Goal: Task Accomplishment & Management: Use online tool/utility

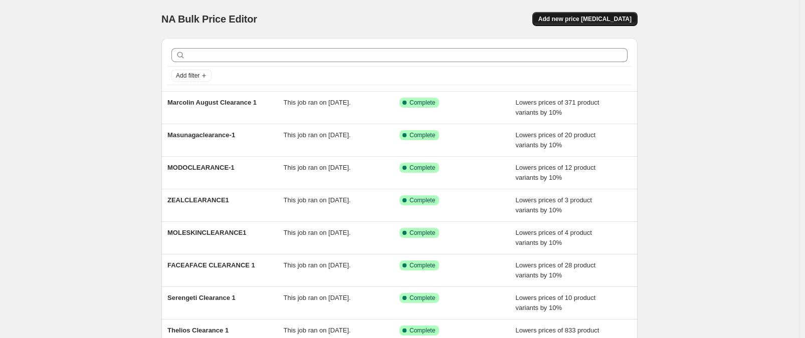
click at [618, 13] on button "Add new price [MEDICAL_DATA]" at bounding box center [585, 19] width 105 height 14
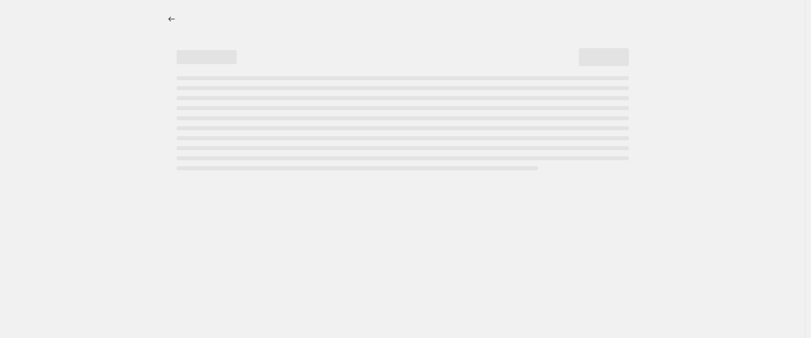
select select "percentage"
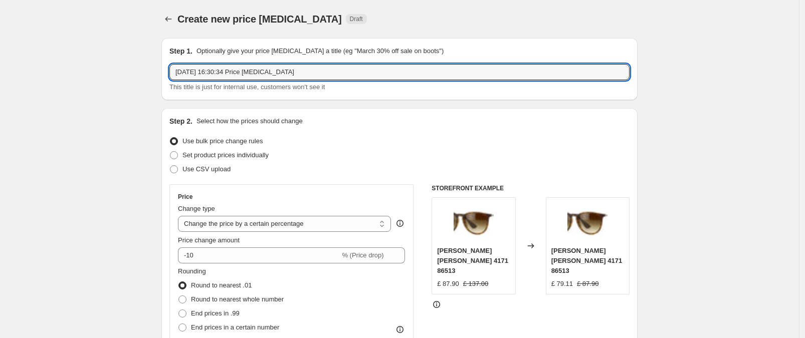
drag, startPoint x: 329, startPoint y: 73, endPoint x: 107, endPoint y: 44, distance: 224.1
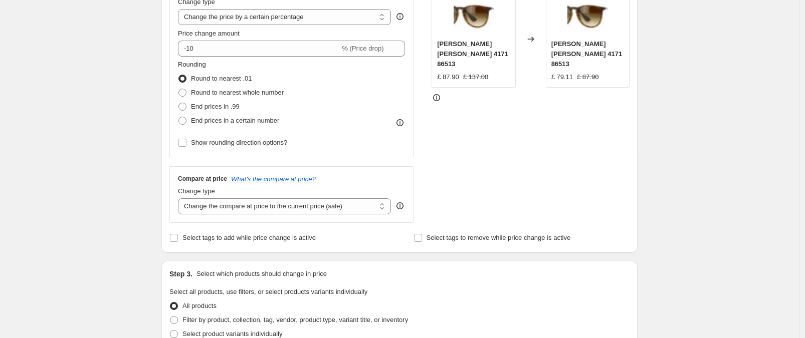
scroll to position [224, 0]
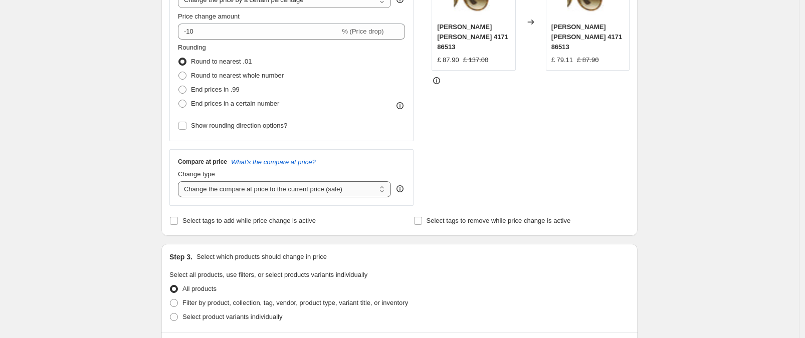
type input "Prodesign Clearance 1"
click at [336, 190] on select "Change the compare at price to the current price (sale) Change the compare at p…" at bounding box center [284, 190] width 213 height 16
select select "no_change"
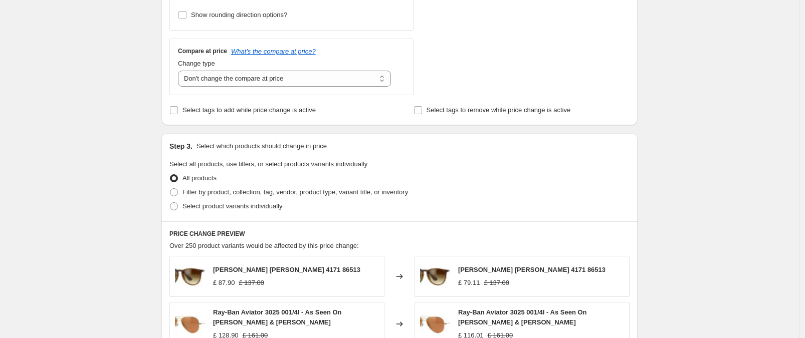
scroll to position [361, 0]
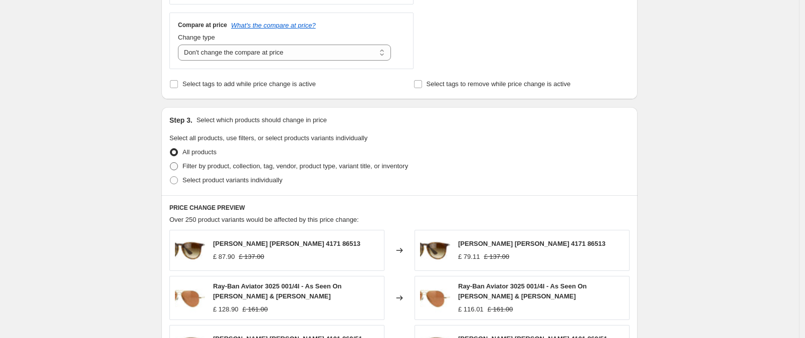
click at [394, 169] on span "Filter by product, collection, tag, vendor, product type, variant title, or inv…" at bounding box center [296, 166] width 226 height 8
click at [171, 163] on input "Filter by product, collection, tag, vendor, product type, variant title, or inv…" at bounding box center [170, 162] width 1 height 1
radio input "true"
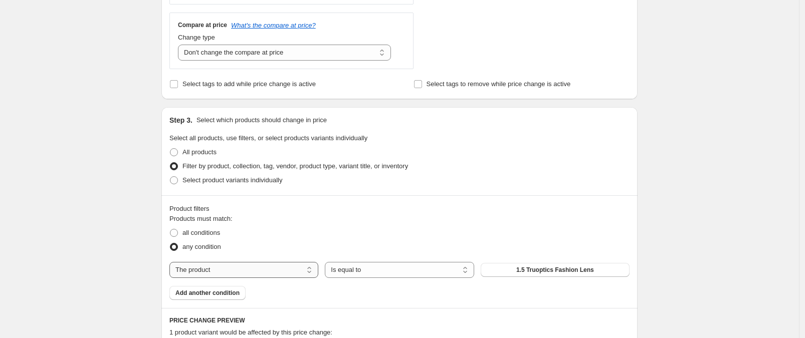
click at [249, 262] on select "The product The product's collection The product's tag The product's vendor The…" at bounding box center [243, 270] width 149 height 16
select select "tag"
click at [552, 269] on span "(G)I-DLE" at bounding box center [555, 270] width 25 height 8
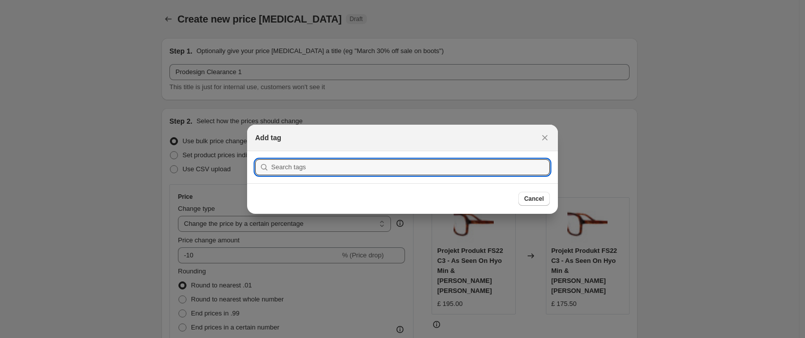
scroll to position [0, 0]
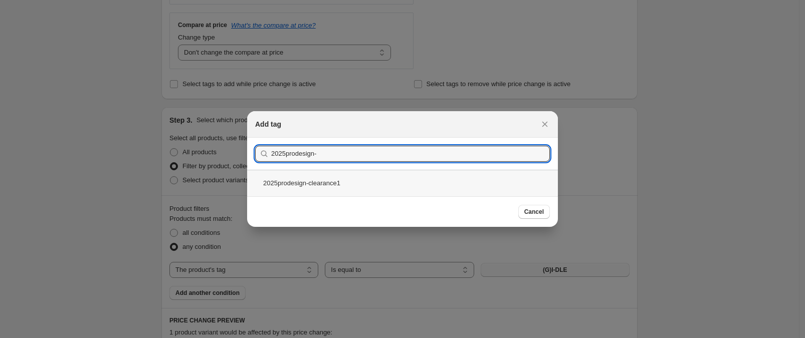
type input "2025prodesign-"
click at [338, 187] on div "2025prodesign-clearance1" at bounding box center [402, 183] width 311 height 27
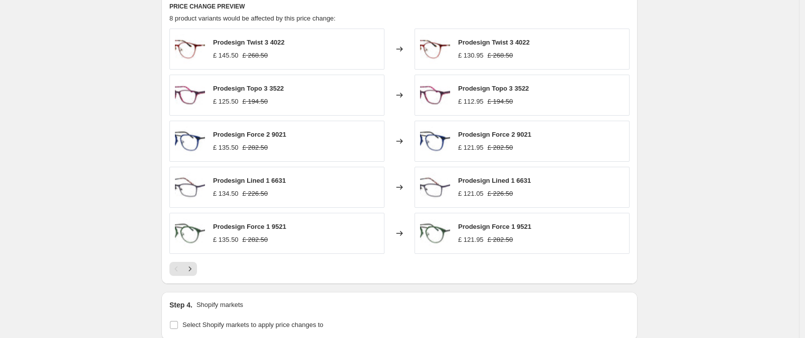
scroll to position [833, 0]
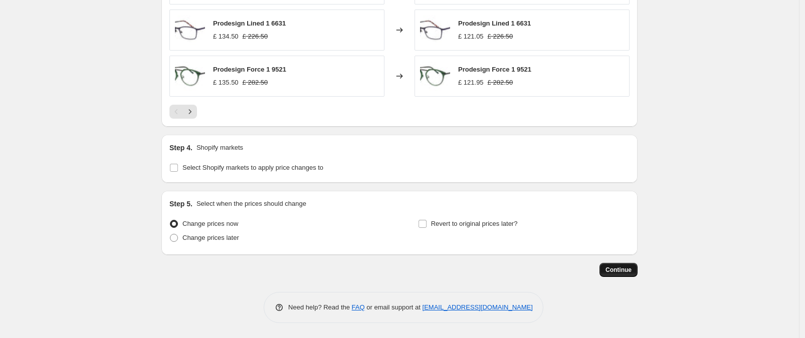
click at [628, 273] on span "Continue" at bounding box center [619, 270] width 26 height 8
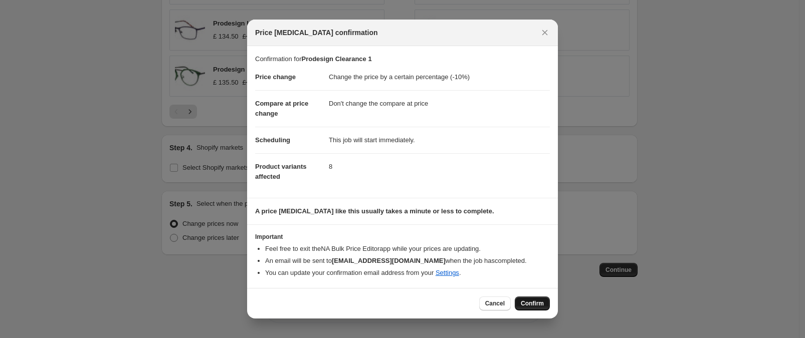
click at [542, 308] on button "Confirm" at bounding box center [532, 304] width 35 height 14
type input "Prodesign Clearance 1"
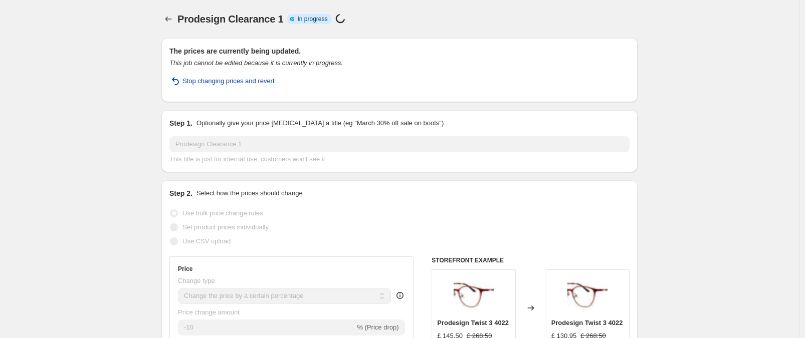
click at [257, 83] on span "Stop changing prices and revert" at bounding box center [229, 81] width 92 height 10
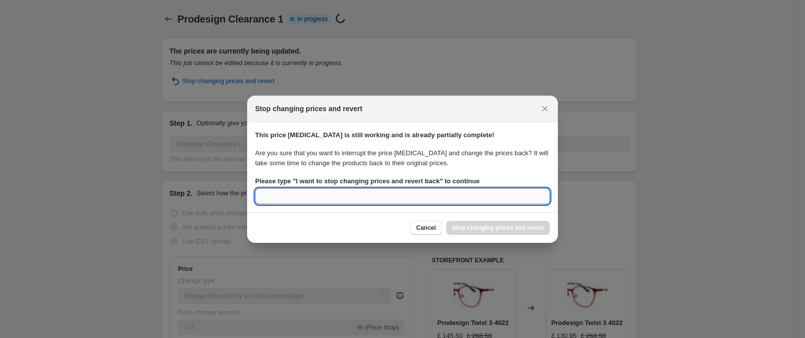
click at [334, 197] on input "Please type " I want to stop changing prices and revert back " to continue" at bounding box center [402, 197] width 295 height 16
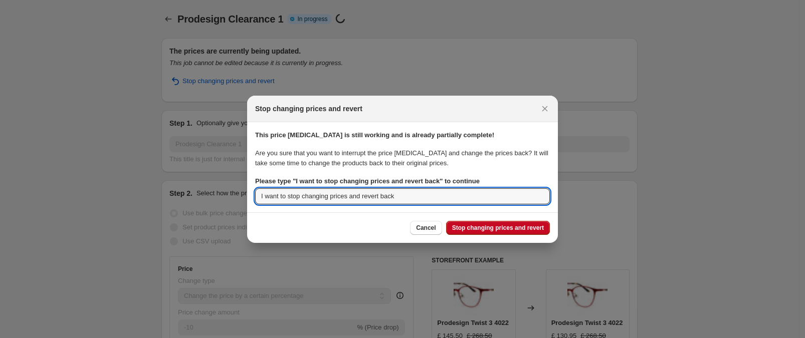
type input "I want to stop changing prices and revert back"
click at [533, 236] on div "Cancel Stop changing prices and revert" at bounding box center [402, 228] width 311 height 31
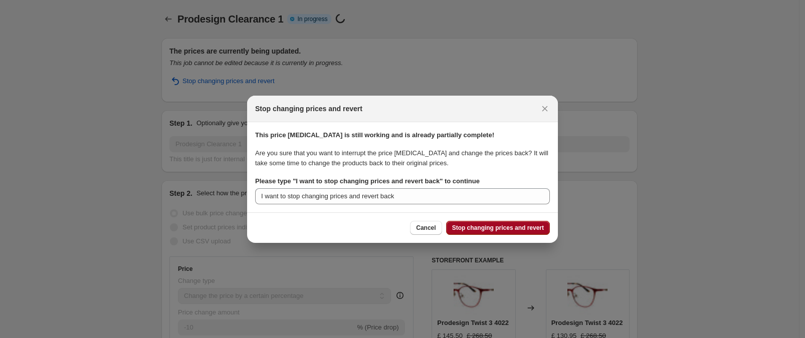
click at [533, 231] on span "Stop changing prices and revert" at bounding box center [498, 228] width 92 height 8
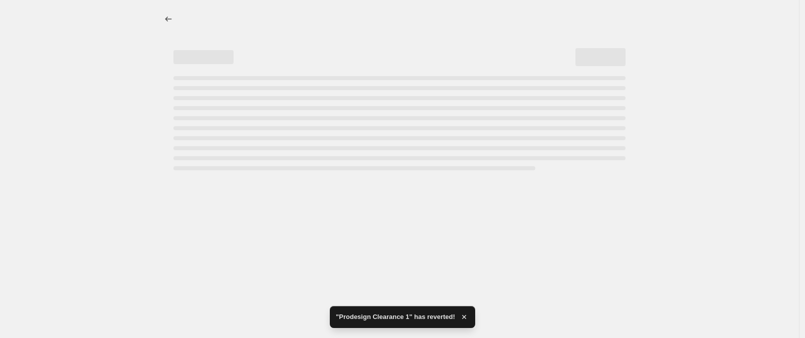
select select "percentage"
select select "no_change"
select select "tag"
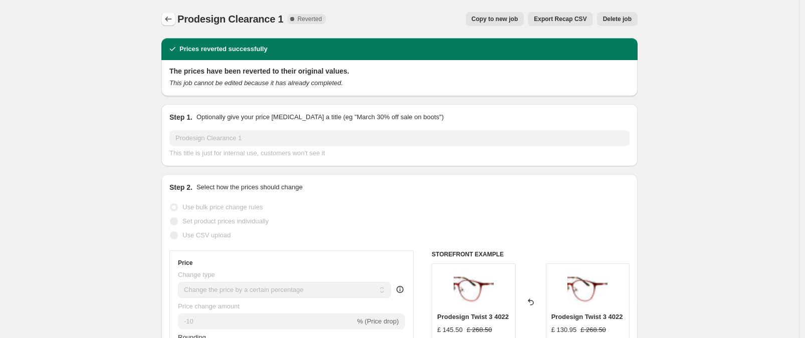
click at [173, 16] on icon "Price change jobs" at bounding box center [168, 19] width 10 height 10
